Goal: Task Accomplishment & Management: Complete application form

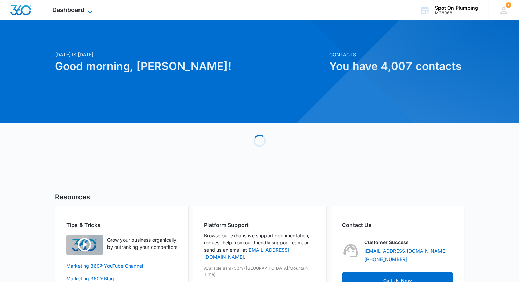
click at [86, 9] on icon at bounding box center [90, 12] width 8 height 8
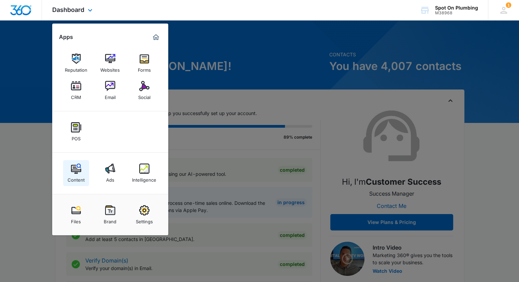
click at [74, 170] on img at bounding box center [76, 169] width 10 height 10
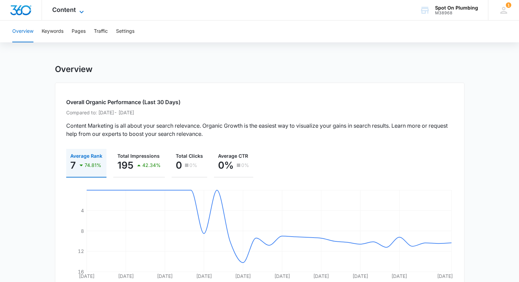
click at [80, 11] on icon at bounding box center [81, 12] width 8 height 8
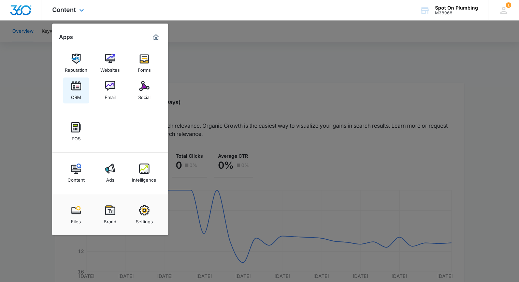
click at [81, 90] on img at bounding box center [76, 86] width 10 height 10
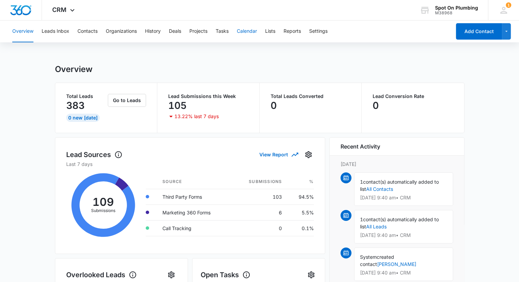
click at [249, 32] on button "Calendar" at bounding box center [247, 31] width 20 height 22
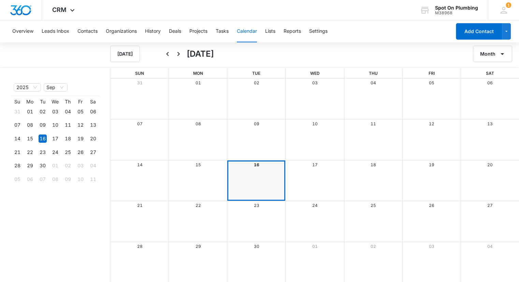
click at [415, 136] on div "Month View" at bounding box center [431, 139] width 58 height 41
click at [435, 137] on div "Month View" at bounding box center [431, 139] width 58 height 41
click at [264, 177] on div "Month View" at bounding box center [256, 180] width 58 height 41
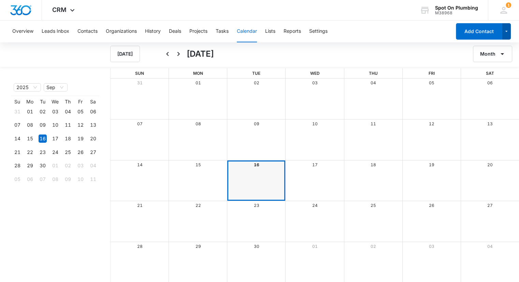
click at [506, 31] on icon "button" at bounding box center [507, 31] width 6 height 8
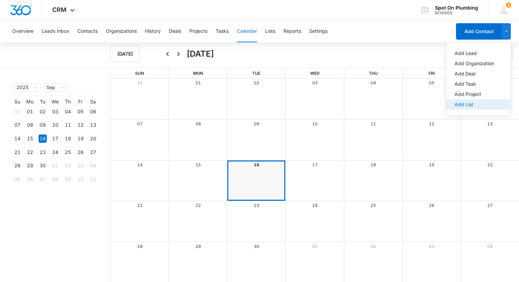
click at [471, 103] on div "Add List" at bounding box center [475, 104] width 40 height 5
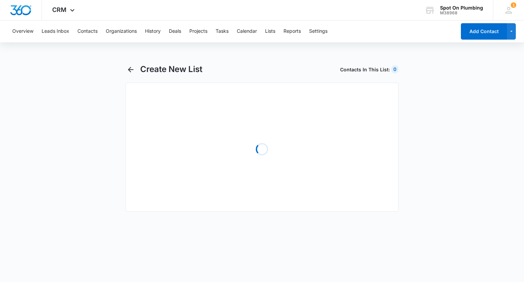
select select "31"
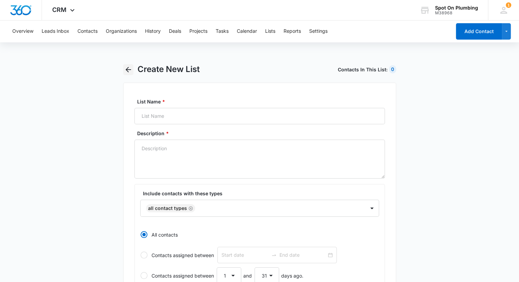
click at [128, 71] on icon "button" at bounding box center [128, 69] width 5 height 5
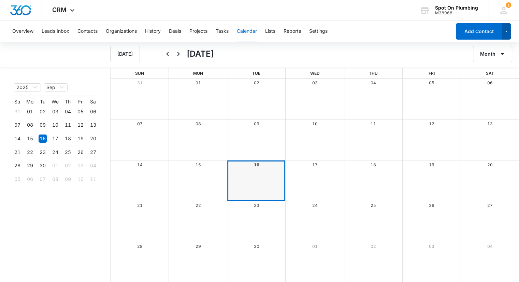
click at [508, 26] on button "button" at bounding box center [506, 31] width 9 height 16
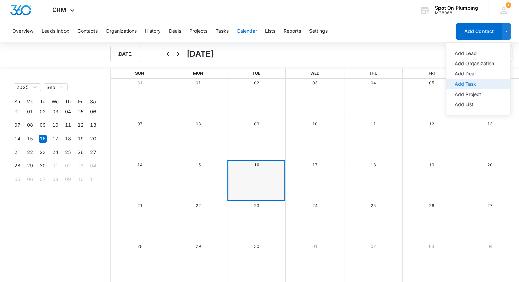
click at [469, 82] on div "Add Task" at bounding box center [475, 84] width 40 height 5
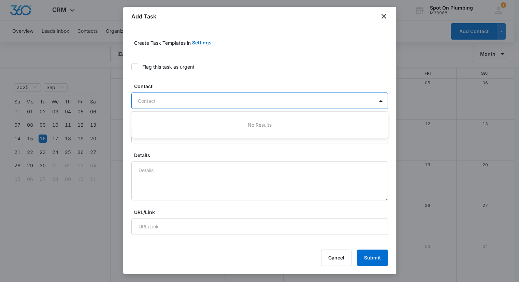
click at [363, 98] on div at bounding box center [256, 101] width 236 height 9
click at [385, 15] on icon "close" at bounding box center [384, 16] width 8 height 8
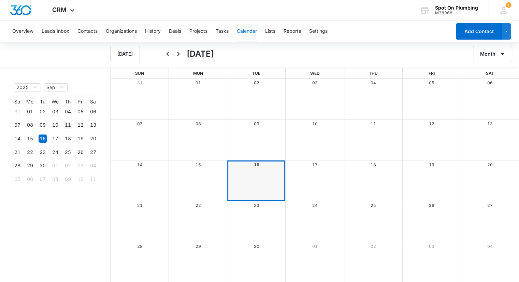
click at [68, 125] on div "11" at bounding box center [68, 125] width 8 height 8
click at [66, 125] on div "11" at bounding box center [68, 125] width 8 height 8
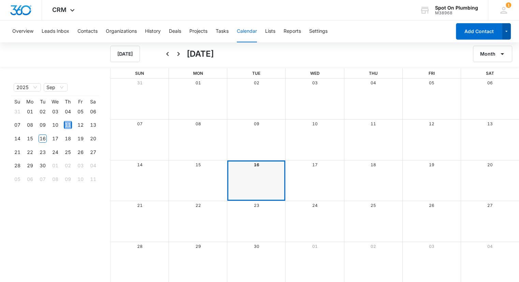
click at [507, 31] on icon "button" at bounding box center [507, 31] width 6 height 8
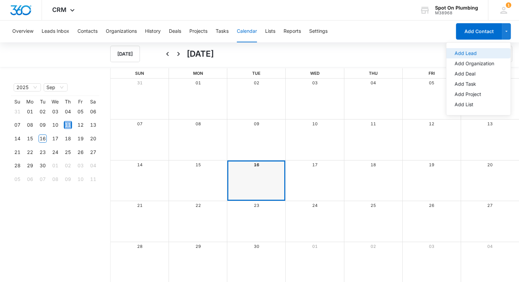
click at [472, 53] on div "Add Lead" at bounding box center [475, 53] width 40 height 5
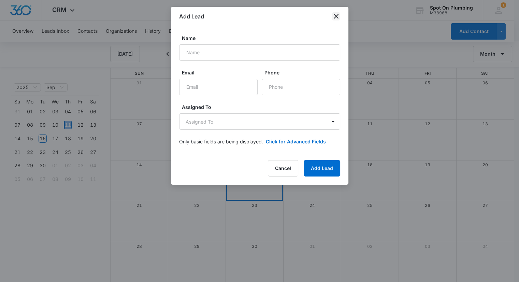
click at [337, 16] on icon "close" at bounding box center [336, 16] width 8 height 8
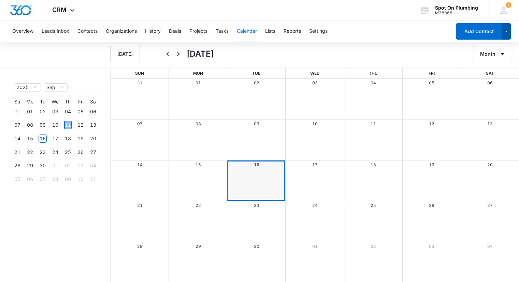
click at [506, 28] on icon "button" at bounding box center [507, 31] width 6 height 8
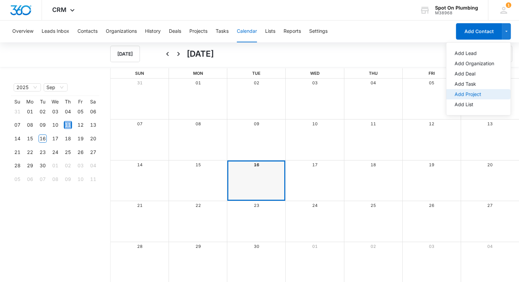
click at [469, 92] on div "Add Project" at bounding box center [475, 94] width 40 height 5
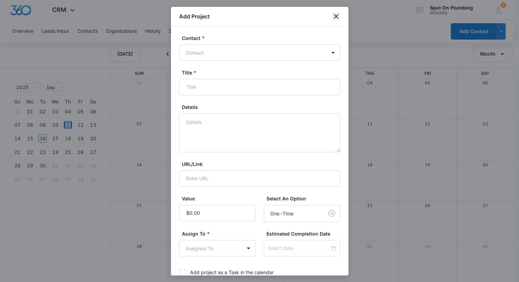
click at [334, 15] on icon "close" at bounding box center [336, 16] width 8 height 8
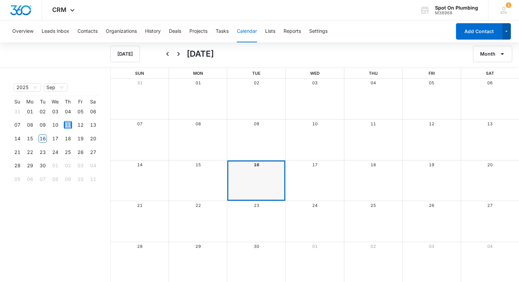
click at [506, 29] on icon "button" at bounding box center [507, 31] width 6 height 8
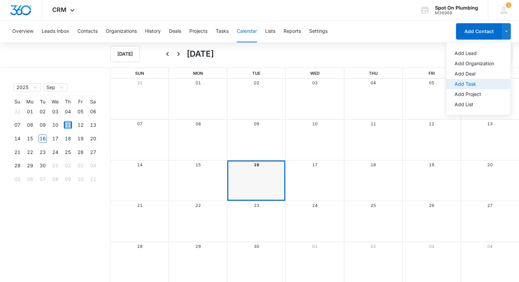
click at [474, 82] on div "Add Task" at bounding box center [475, 84] width 40 height 5
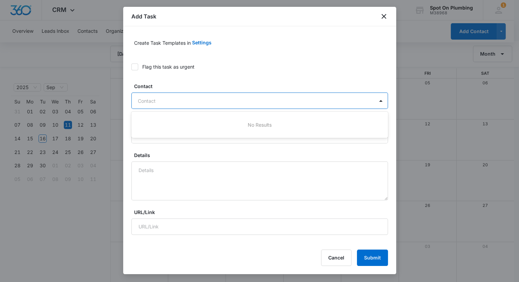
click at [248, 102] on div at bounding box center [256, 101] width 236 height 9
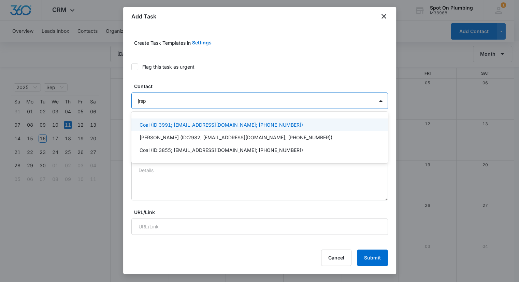
type input "jrspr"
click at [217, 124] on p "Coal (ID:3991; [EMAIL_ADDRESS][DOMAIN_NAME]; [PHONE_NUMBER])" at bounding box center [222, 124] width 164 height 7
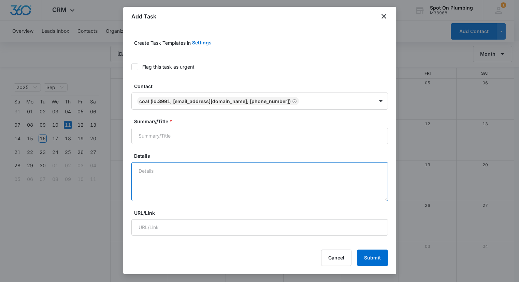
click at [213, 178] on textarea "Details" at bounding box center [259, 181] width 257 height 39
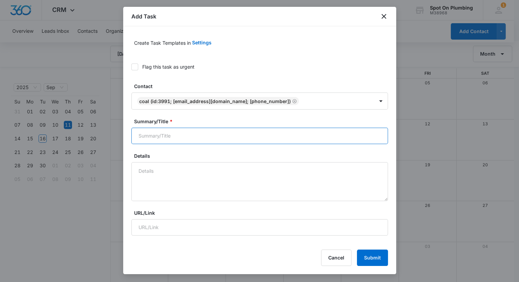
click at [202, 137] on input "Summary/Title *" at bounding box center [259, 136] width 257 height 16
drag, startPoint x: 202, startPoint y: 137, endPoint x: 138, endPoint y: 136, distance: 64.2
click at [138, 136] on input "Dog Of The Month -" at bounding box center [259, 136] width 257 height 16
click at [201, 133] on input "Dog Of The Month -" at bounding box center [259, 136] width 257 height 16
type input "Dog Of The Month - Coal"
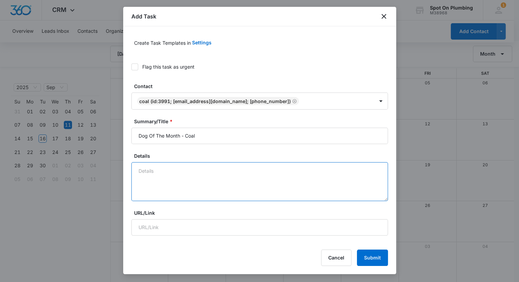
click at [179, 171] on textarea "Details" at bounding box center [259, 181] width 257 height 39
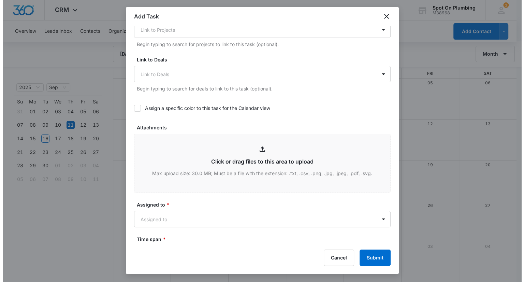
scroll to position [233, 0]
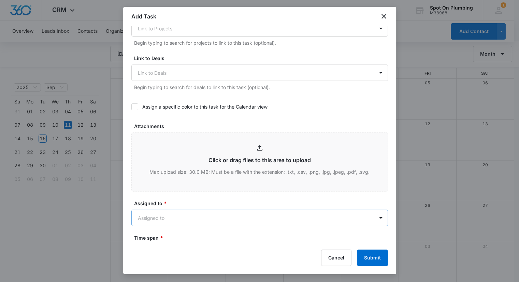
type textarea "Boxer 8 Months Playing Frisbee Lambchop"
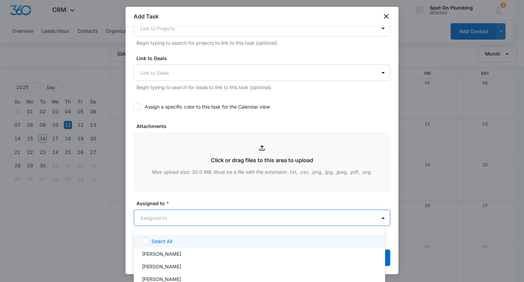
click at [350, 219] on body "CRM Apps Reputation Websites Forms CRM Email Social POS Content Ads Intelligenc…" at bounding box center [262, 141] width 524 height 282
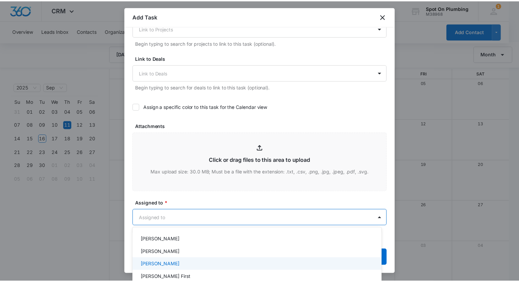
scroll to position [27, 0]
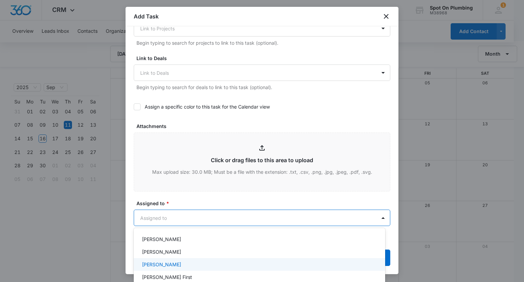
click at [344, 265] on div "[PERSON_NAME]" at bounding box center [259, 264] width 234 height 7
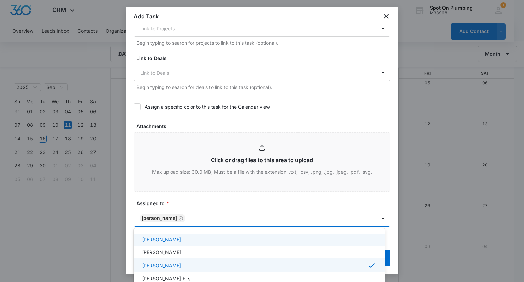
drag, startPoint x: 395, startPoint y: 180, endPoint x: 395, endPoint y: 202, distance: 22.2
click at [395, 202] on div at bounding box center [262, 141] width 524 height 282
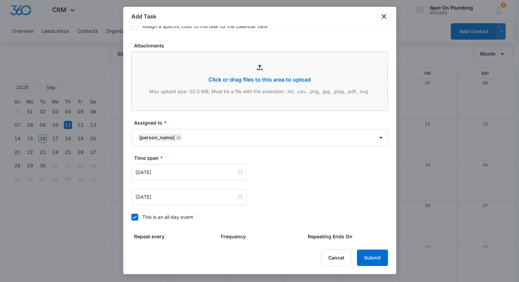
scroll to position [356, 0]
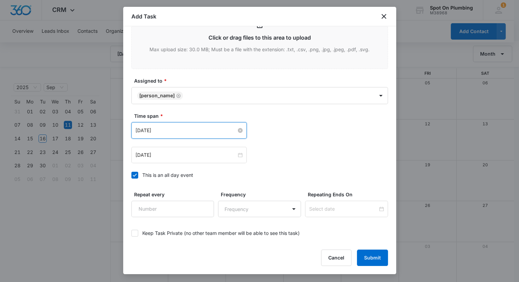
click at [228, 130] on input "[DATE]" at bounding box center [186, 131] width 101 height 8
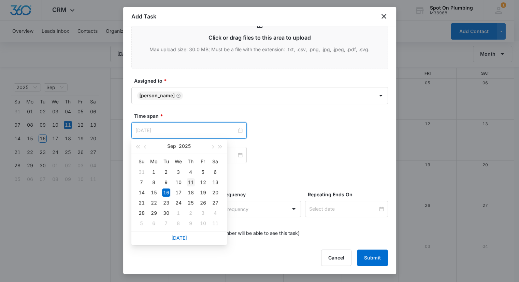
type input "[DATE]"
click at [192, 182] on div "11" at bounding box center [191, 182] width 8 height 8
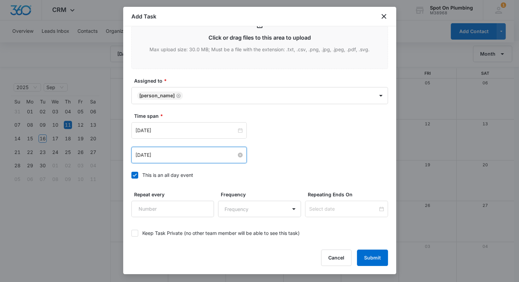
click at [179, 157] on input "[DATE]" at bounding box center [186, 155] width 101 height 8
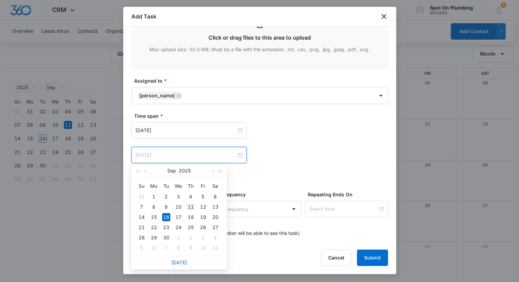
type input "[DATE]"
click at [190, 205] on div "11" at bounding box center [191, 207] width 8 height 8
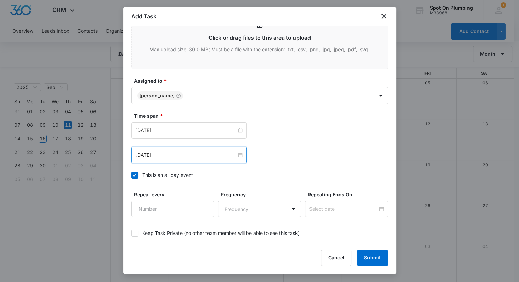
scroll to position [388, 0]
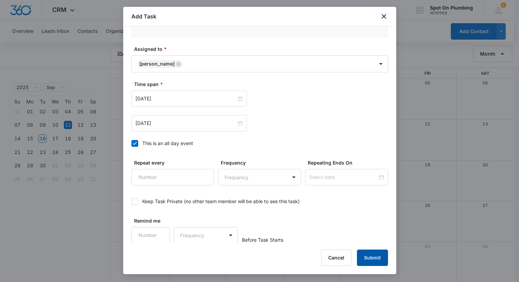
click at [376, 256] on button "Submit" at bounding box center [372, 258] width 31 height 16
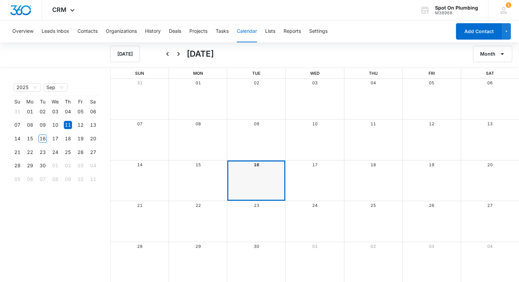
click at [376, 144] on div "Month View" at bounding box center [373, 139] width 58 height 41
click at [505, 30] on icon "button" at bounding box center [507, 31] width 6 height 8
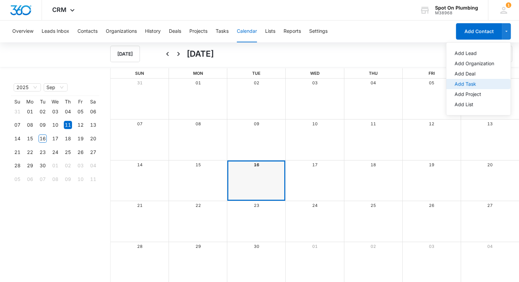
click at [472, 84] on div "Add Task" at bounding box center [475, 84] width 40 height 5
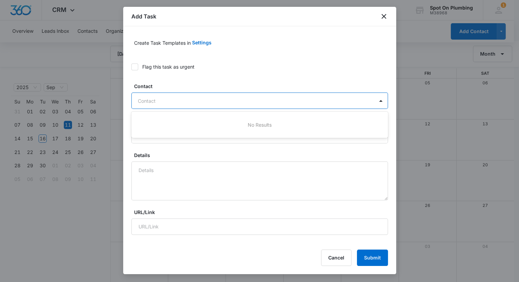
click at [345, 103] on div at bounding box center [256, 101] width 236 height 9
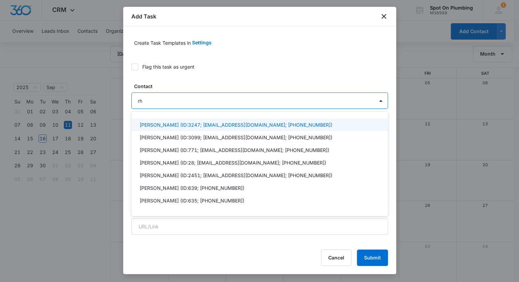
type input "r"
type input "rhondast"
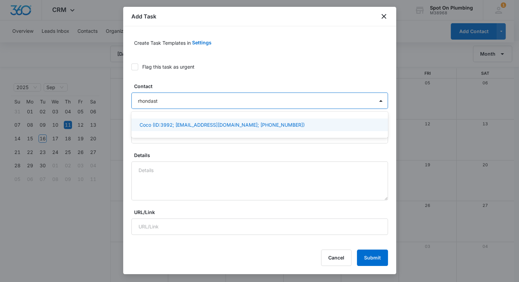
click at [284, 125] on p "Coco (ID:3992; [EMAIL_ADDRESS][DOMAIN_NAME]; [PHONE_NUMBER])" at bounding box center [222, 124] width 165 height 7
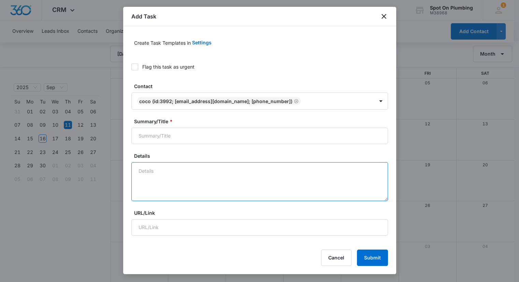
click at [249, 174] on textarea "Details" at bounding box center [259, 181] width 257 height 39
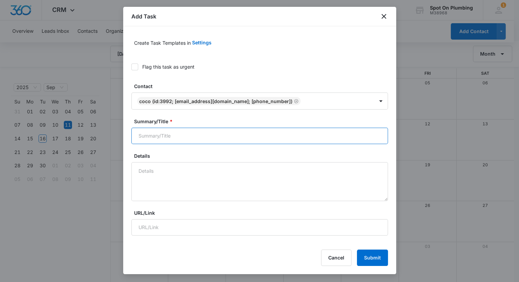
click at [219, 140] on input "Summary/Title *" at bounding box center [259, 136] width 257 height 16
paste input "Dog Of The Month -"
type input "Dog Of The Month - Coco"
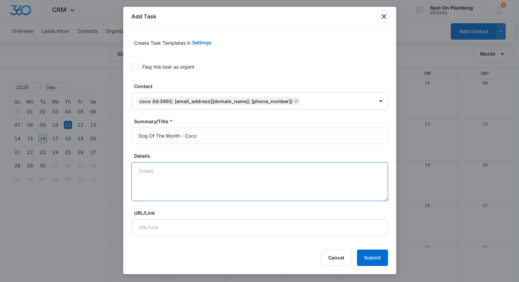
click at [186, 168] on textarea "Details" at bounding box center [259, 181] width 257 height 39
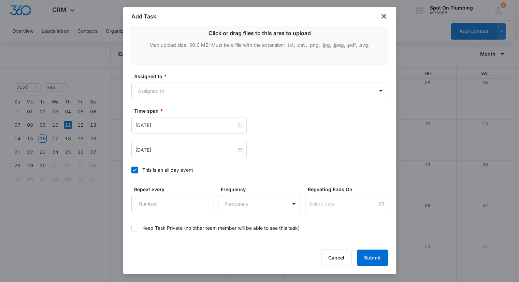
scroll to position [360, 0]
type textarea "Yorkie [DEMOGRAPHIC_DATA] Chasing Balls, Neighborhood Walks, and Swimming Balls"
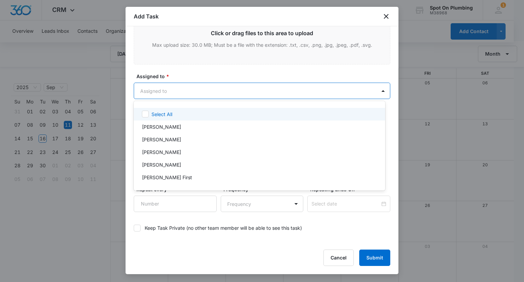
click at [307, 88] on body "CRM Apps Reputation Websites Forms CRM Email Social POS Content Ads Intelligenc…" at bounding box center [262, 141] width 524 height 282
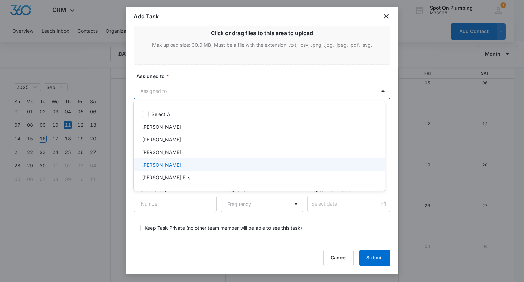
click at [243, 165] on div "[PERSON_NAME]" at bounding box center [259, 164] width 234 height 7
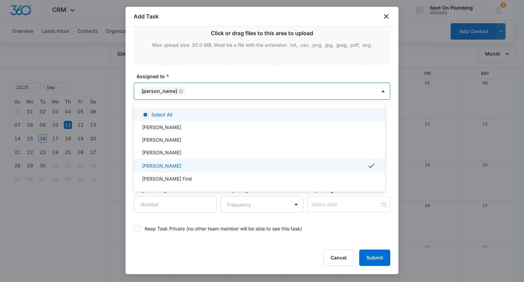
click at [292, 86] on div at bounding box center [262, 141] width 524 height 282
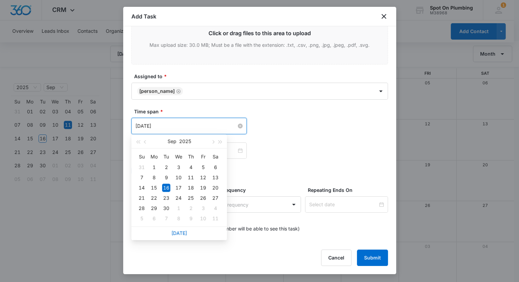
click at [184, 122] on input "[DATE]" at bounding box center [186, 126] width 101 height 8
type input "[DATE]"
click at [190, 175] on div "11" at bounding box center [191, 177] width 8 height 8
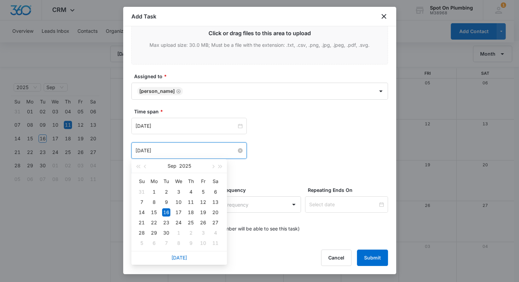
click at [194, 153] on input "[DATE]" at bounding box center [186, 151] width 101 height 8
type input "[DATE]"
click at [191, 201] on div "11" at bounding box center [191, 202] width 8 height 8
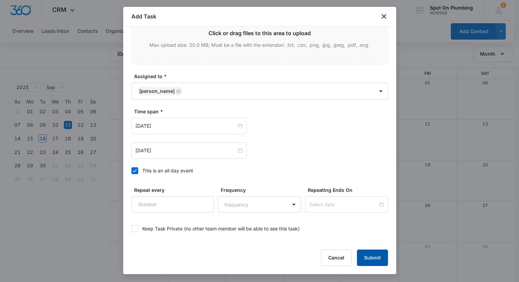
click at [377, 260] on button "Submit" at bounding box center [372, 258] width 31 height 16
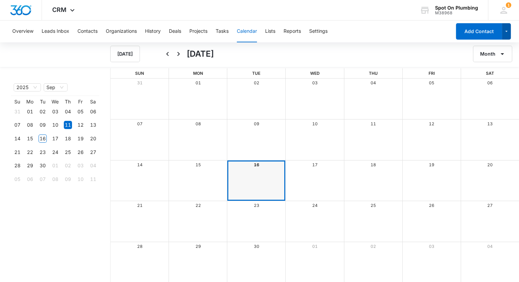
click at [506, 30] on icon "button" at bounding box center [507, 31] width 6 height 8
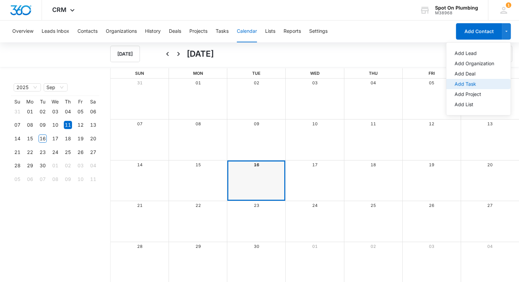
click at [472, 85] on div "Add Task" at bounding box center [475, 84] width 40 height 5
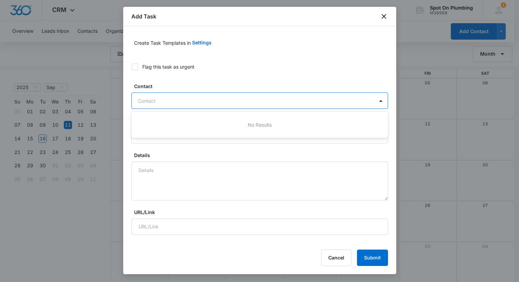
click at [295, 104] on div at bounding box center [256, 101] width 236 height 9
type input "pvcsoo"
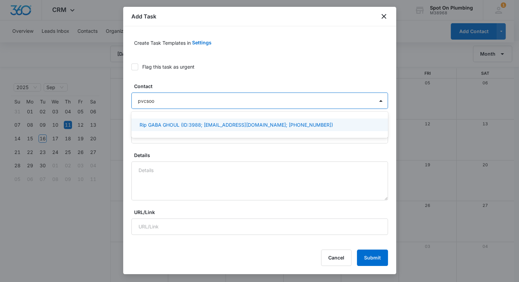
click at [278, 123] on p "Rip GABA GHOUL (ID:3988; [EMAIL_ADDRESS][DOMAIN_NAME]; [PHONE_NUMBER])" at bounding box center [237, 124] width 194 height 7
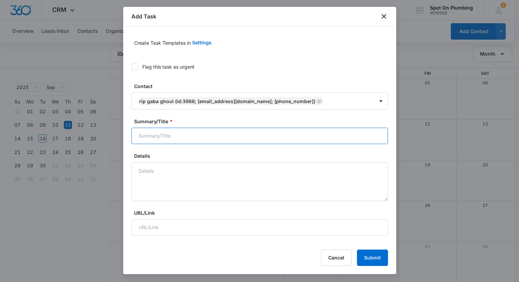
click at [236, 137] on input "Summary/Title *" at bounding box center [259, 136] width 257 height 16
paste input "Dog Of The Month -"
type input "Dog Of The Month - RIP [PERSON_NAME]"
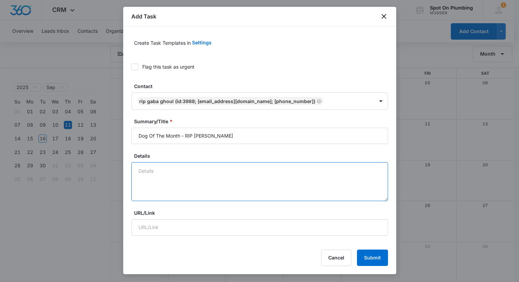
click at [202, 169] on textarea "Details" at bounding box center [259, 181] width 257 height 39
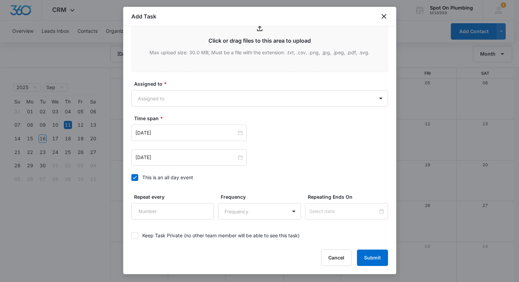
scroll to position [353, 0]
type textarea "Frenchie [DEMOGRAPHIC_DATA] Sleeping Fake Cookie"
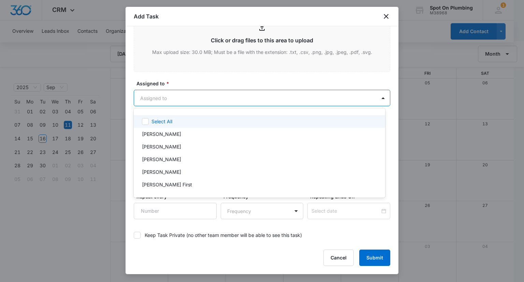
click at [239, 97] on body "CRM Apps Reputation Websites Forms CRM Email Social POS Content Ads Intelligenc…" at bounding box center [262, 141] width 524 height 282
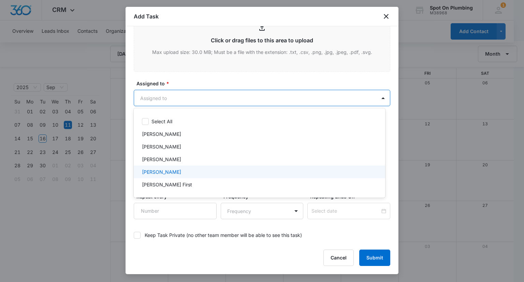
click at [226, 169] on div "[PERSON_NAME]" at bounding box center [259, 171] width 234 height 7
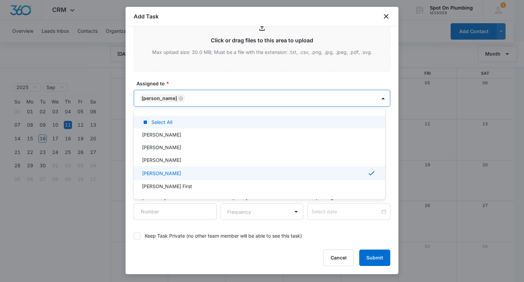
click at [224, 92] on div at bounding box center [262, 141] width 524 height 282
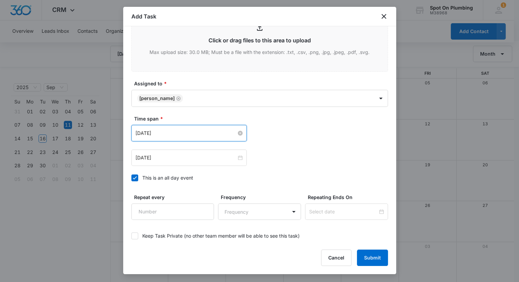
click at [215, 133] on input "[DATE]" at bounding box center [186, 133] width 101 height 8
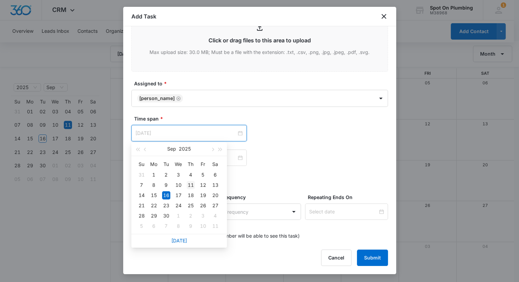
type input "[DATE]"
click at [191, 186] on div "11" at bounding box center [191, 185] width 8 height 8
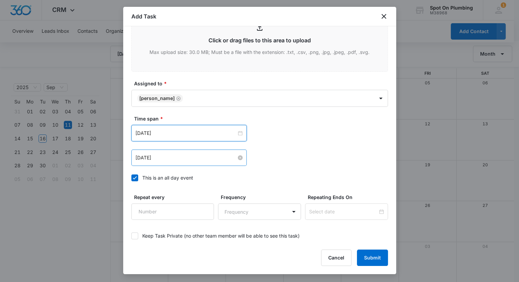
click at [185, 158] on input "[DATE]" at bounding box center [186, 158] width 101 height 8
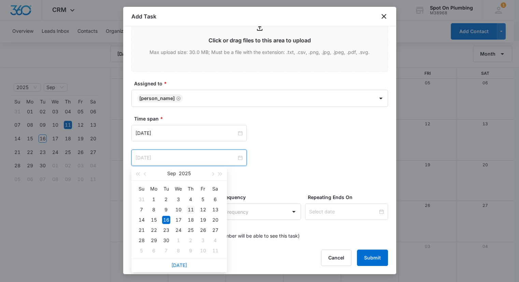
type input "[DATE]"
click at [188, 209] on div "11" at bounding box center [191, 209] width 8 height 8
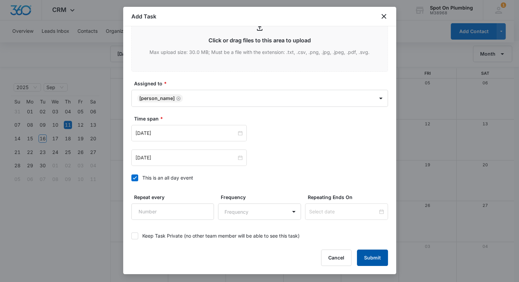
click at [371, 260] on button "Submit" at bounding box center [372, 258] width 31 height 16
